Goal: Task Accomplishment & Management: Use online tool/utility

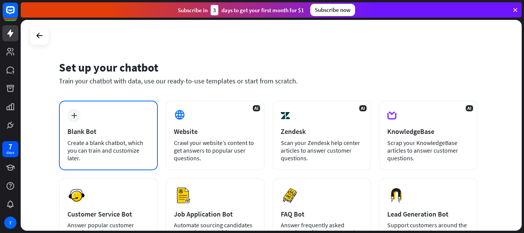
click at [117, 125] on div "plus Blank Bot Create a blank chatbot, which you can train and customize later." at bounding box center [108, 136] width 99 height 70
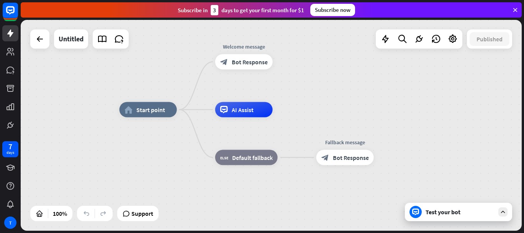
drag, startPoint x: 180, startPoint y: 150, endPoint x: 138, endPoint y: 140, distance: 43.2
click at [178, 134] on div "home_2 Start point Welcome message block_bot_response Bot Response AI Assist bl…" at bounding box center [370, 215] width 501 height 211
click at [10, 220] on div "T" at bounding box center [10, 223] width 12 height 12
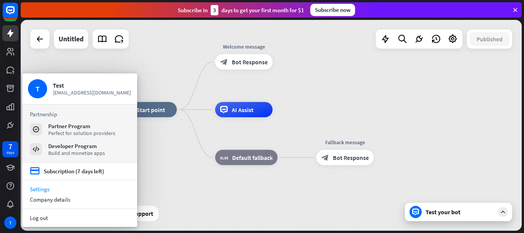
click at [59, 192] on link "Settings" at bounding box center [79, 189] width 115 height 10
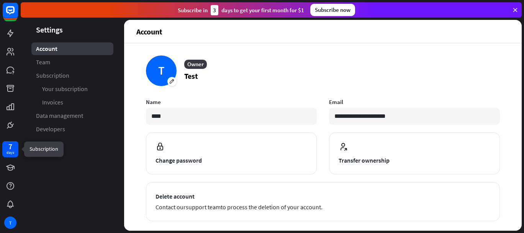
click at [11, 151] on div "days" at bounding box center [11, 152] width 8 height 5
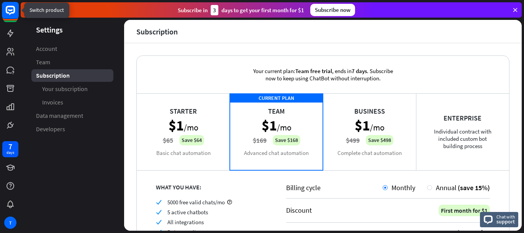
click at [15, 14] on rect at bounding box center [10, 10] width 17 height 17
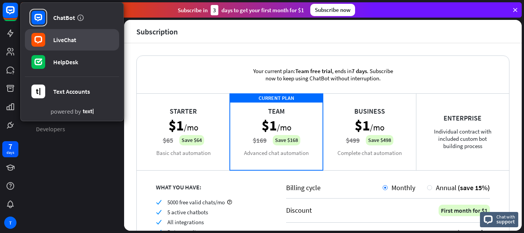
click at [49, 45] on link "LiveChat" at bounding box center [72, 39] width 94 height 21
